Goal: Communication & Community: Answer question/provide support

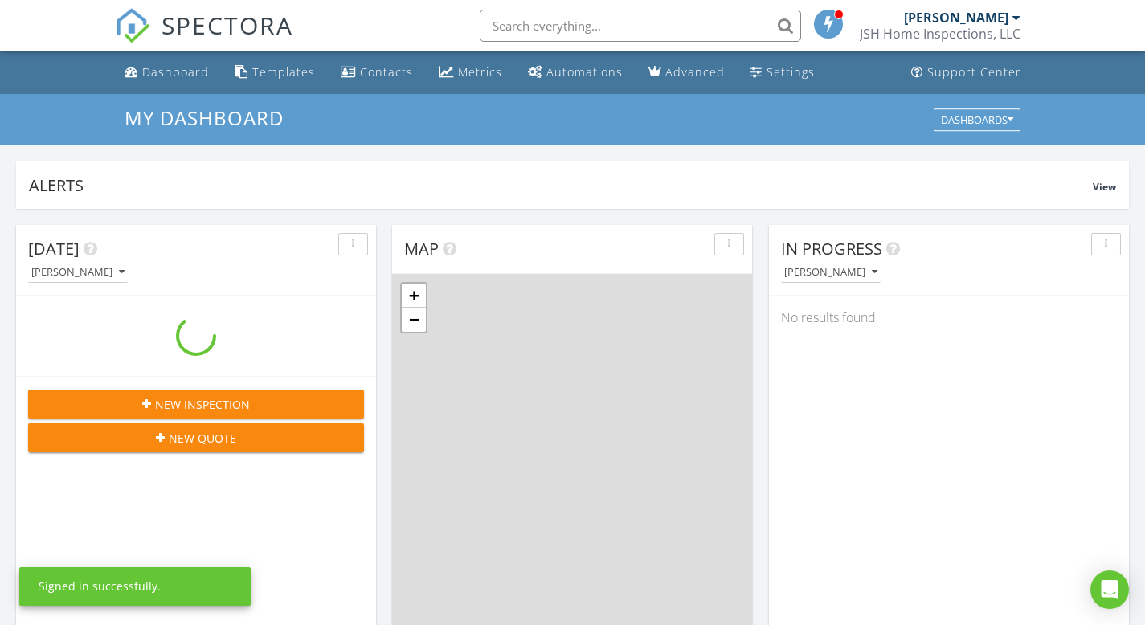
scroll to position [1488, 1170]
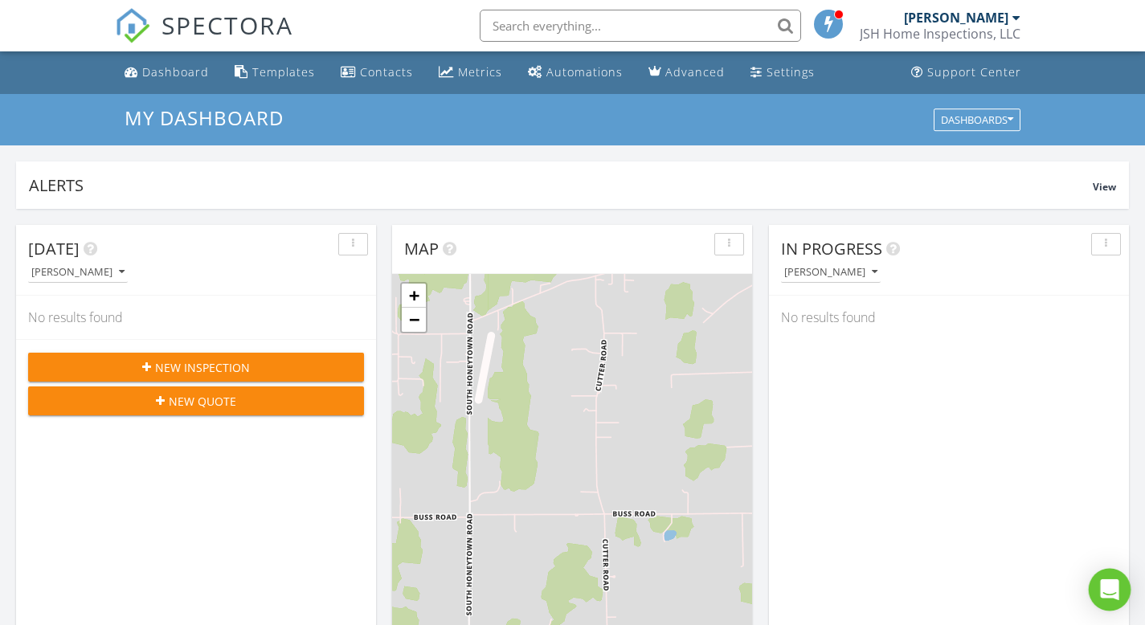
click at [1099, 581] on div "Open Intercom Messenger" at bounding box center [1110, 590] width 43 height 43
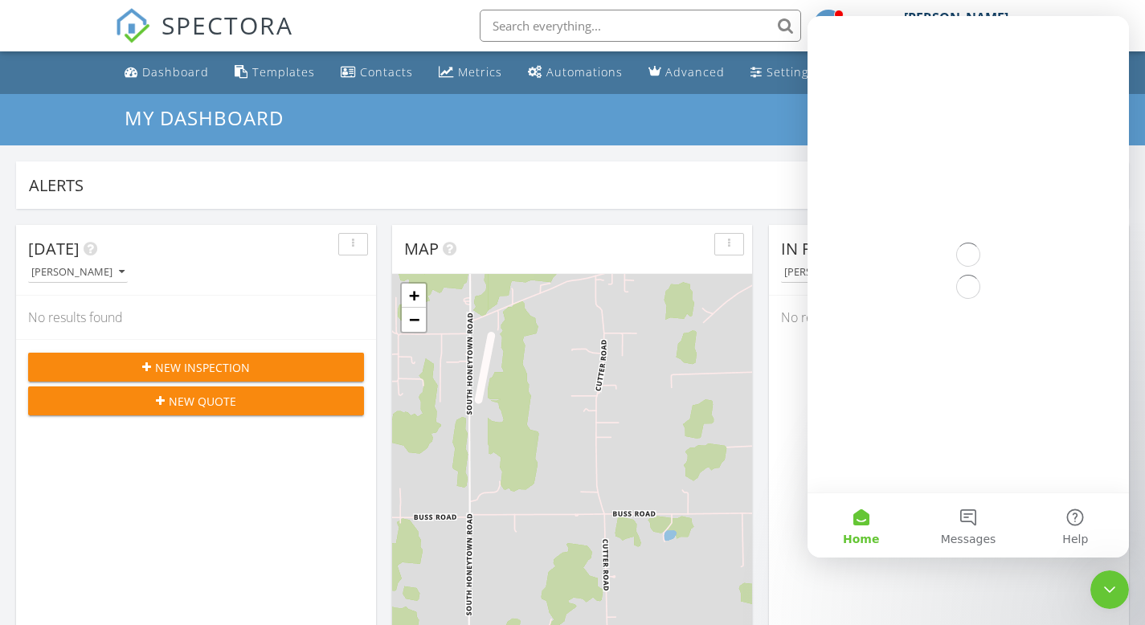
scroll to position [0, 0]
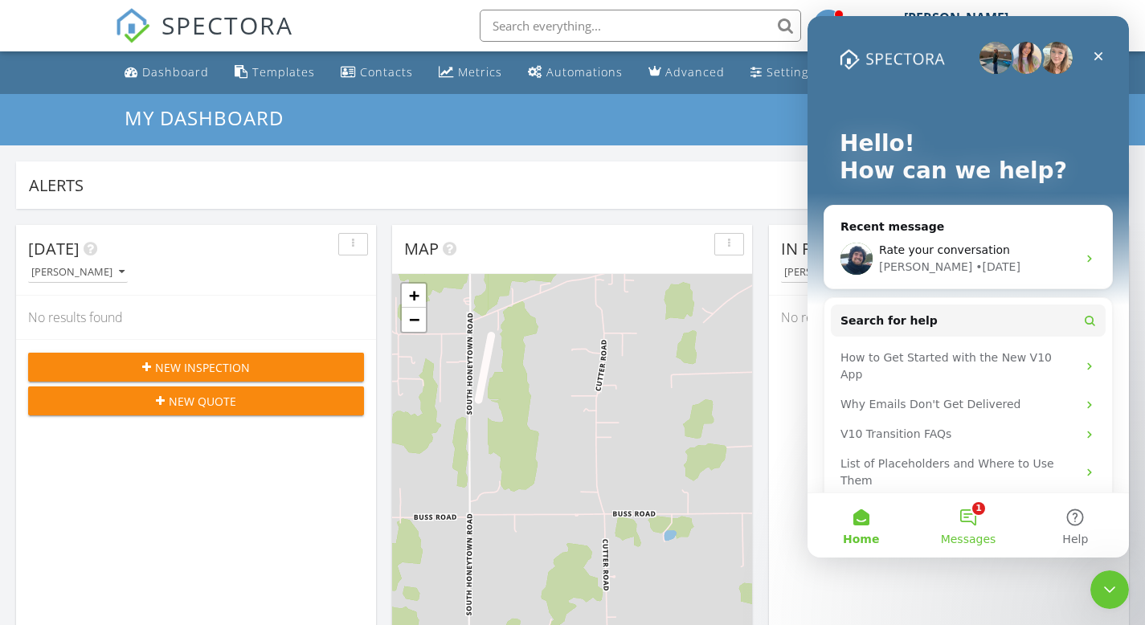
click at [973, 516] on button "1 Messages" at bounding box center [968, 525] width 107 height 64
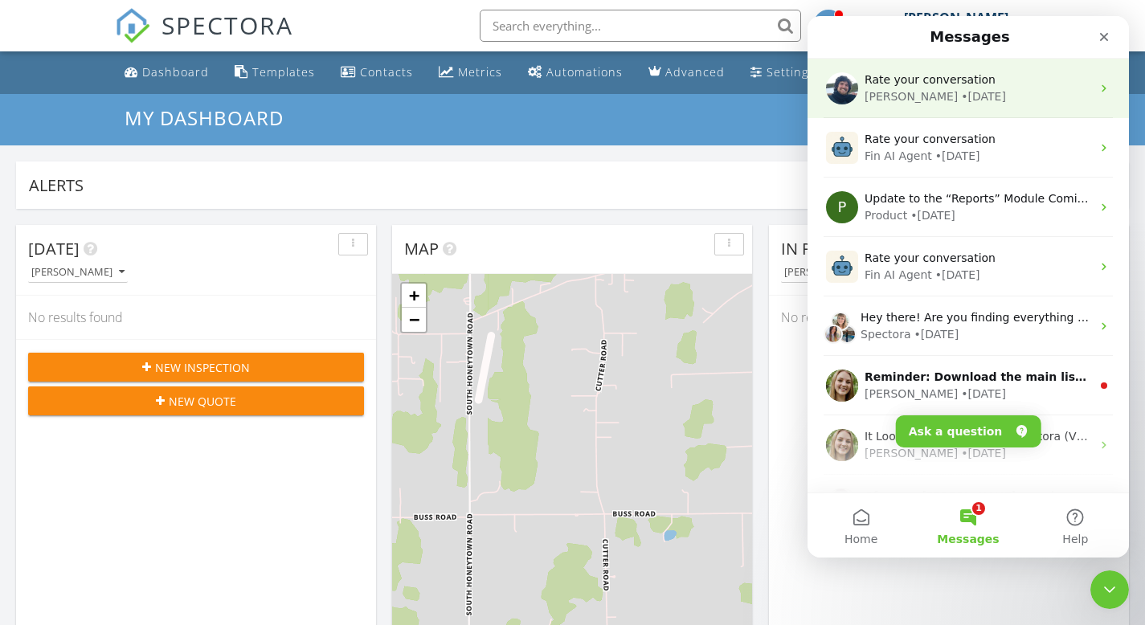
click at [1019, 100] on div "[PERSON_NAME] • [DATE]" at bounding box center [978, 96] width 227 height 17
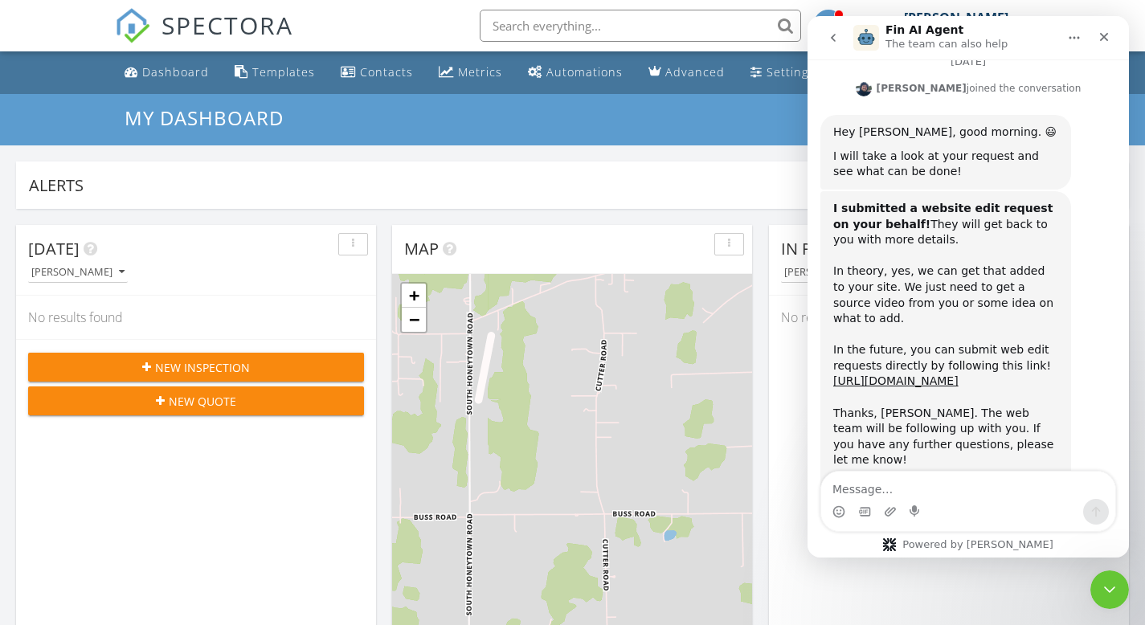
scroll to position [3380, 0]
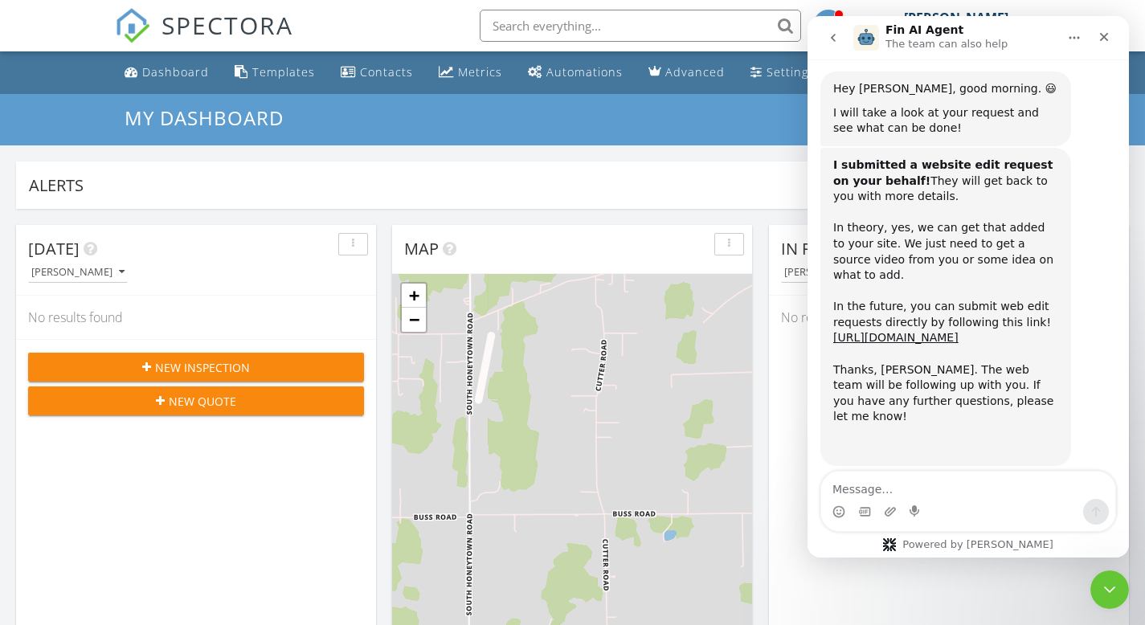
drag, startPoint x: 1131, startPoint y: 102, endPoint x: 1137, endPoint y: 121, distance: 19.6
click at [1136, 126] on div "My Dashboard Dashboards" at bounding box center [572, 119] width 1145 height 51
click at [843, 43] on button "go back" at bounding box center [833, 38] width 31 height 31
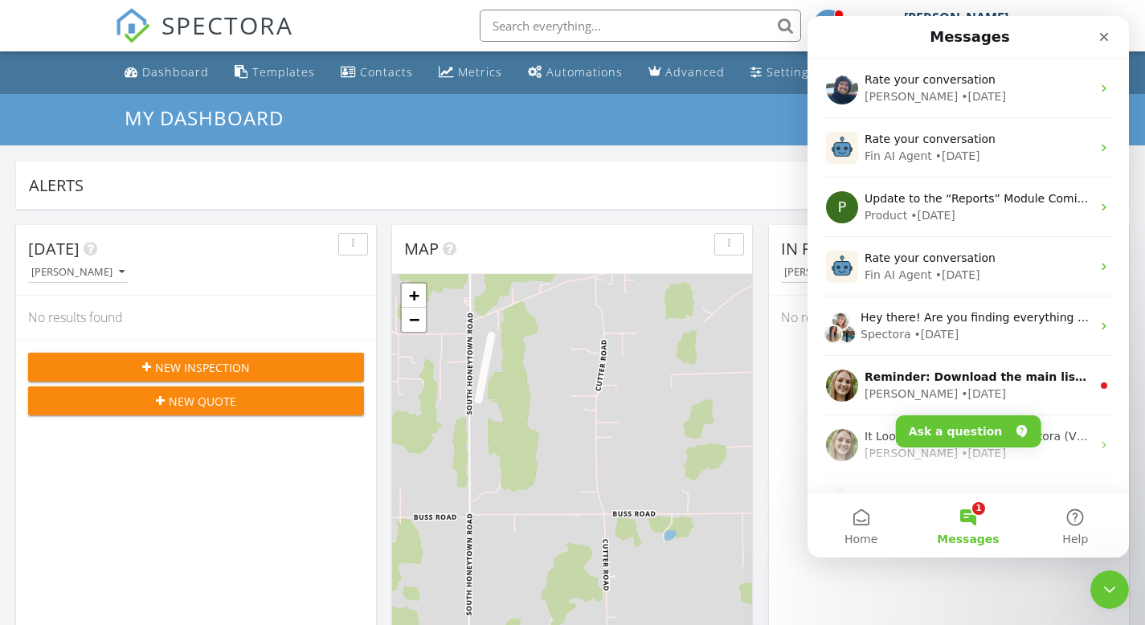
scroll to position [0, 0]
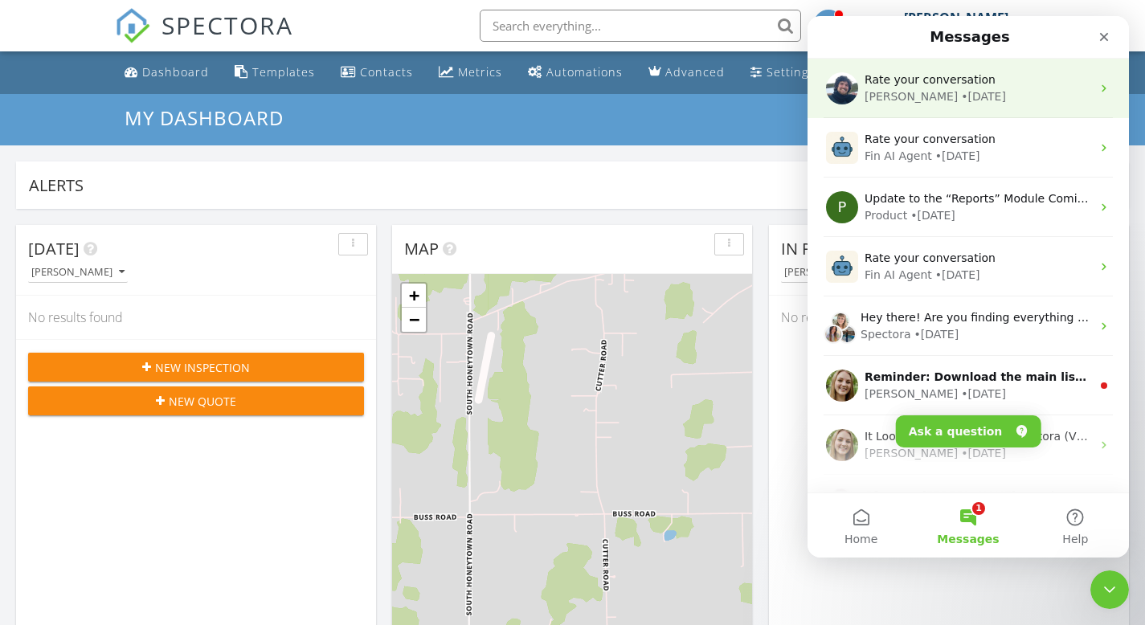
click at [1070, 88] on div "Rate your conversation" at bounding box center [978, 80] width 227 height 17
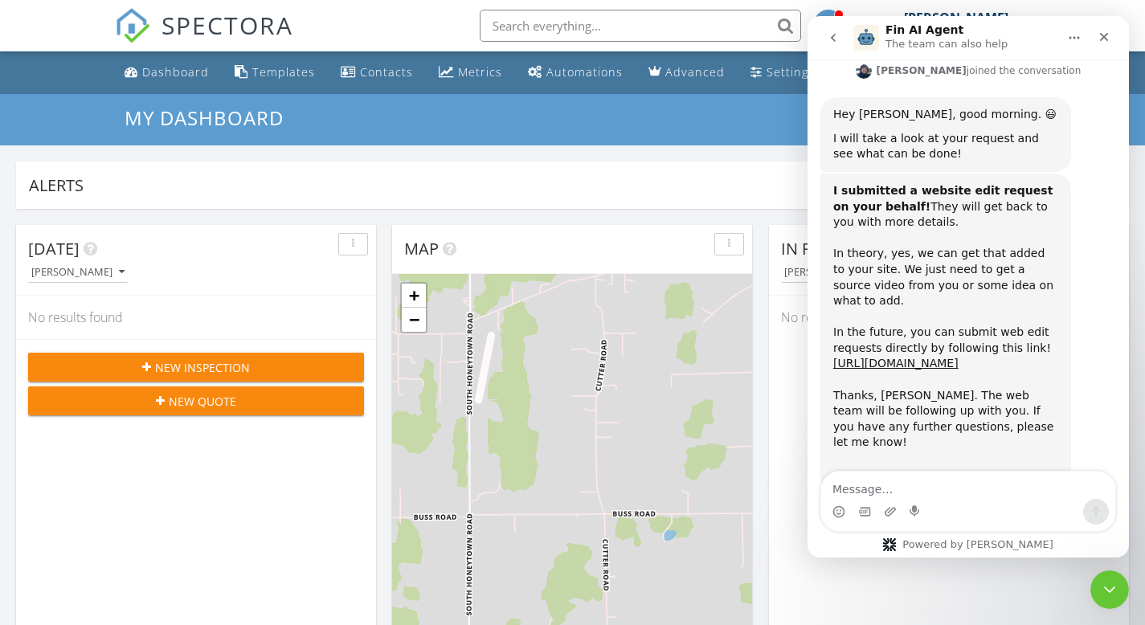
scroll to position [3380, 0]
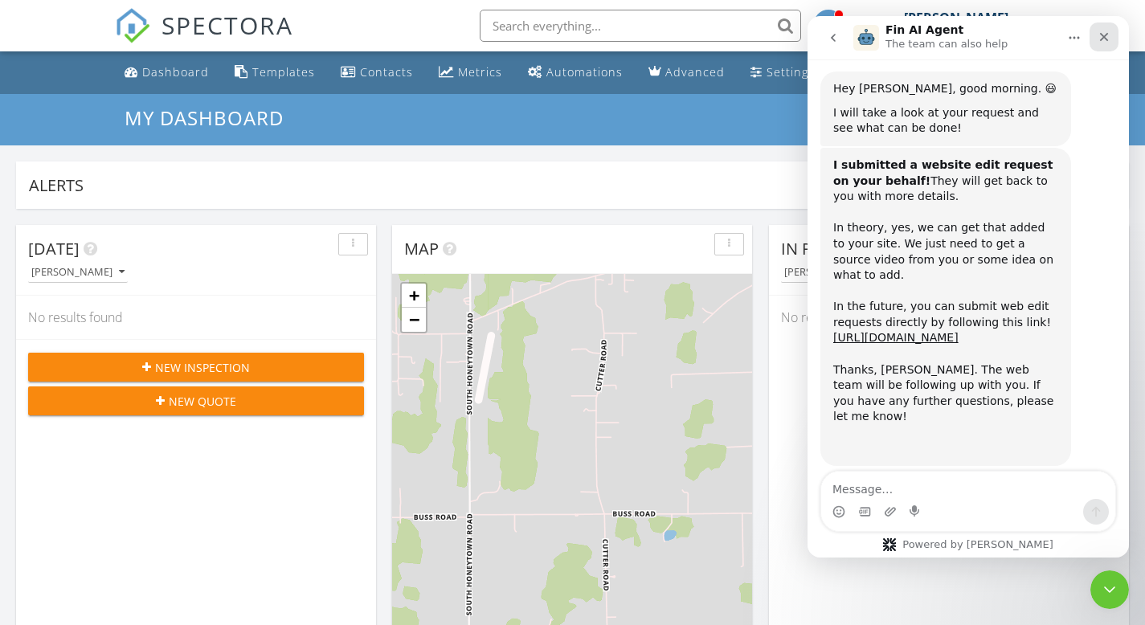
click at [1099, 42] on icon "Close" at bounding box center [1104, 37] width 13 height 13
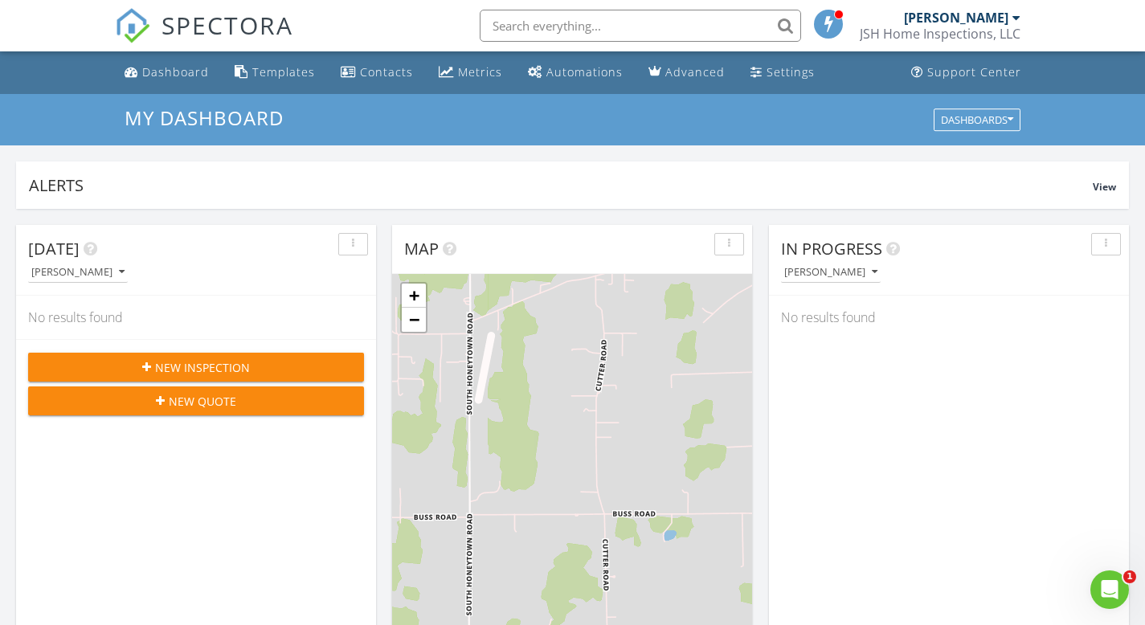
click at [986, 23] on div "[PERSON_NAME]" at bounding box center [956, 18] width 104 height 16
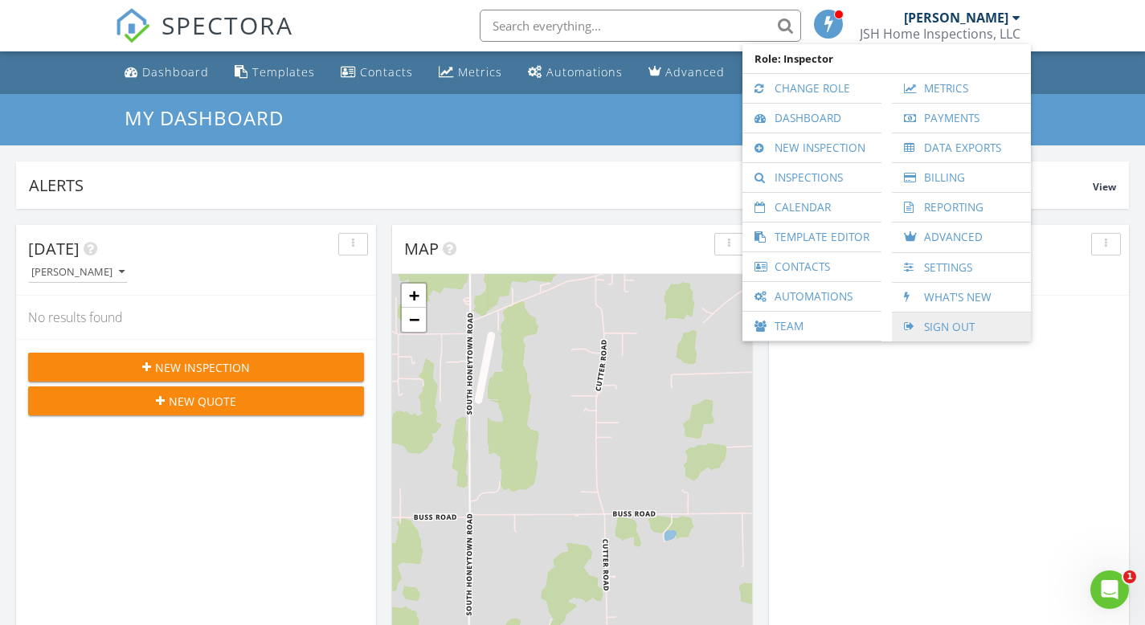
click at [939, 321] on link "Sign Out" at bounding box center [961, 327] width 123 height 29
